Goal: Task Accomplishment & Management: Use online tool/utility

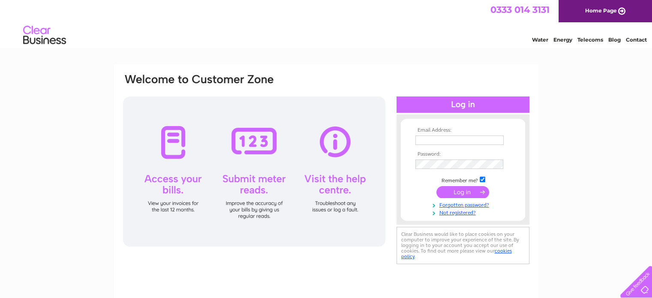
type input "[PERSON_NAME][EMAIL_ADDRESS][PERSON_NAME][DOMAIN_NAME]"
click at [470, 191] on input "submit" at bounding box center [462, 192] width 53 height 12
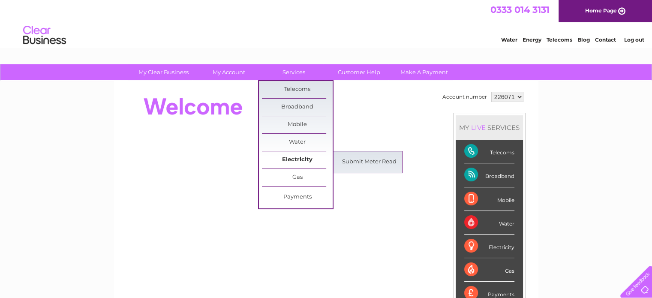
click at [301, 157] on link "Electricity" at bounding box center [297, 159] width 71 height 17
